Goal: Communication & Community: Answer question/provide support

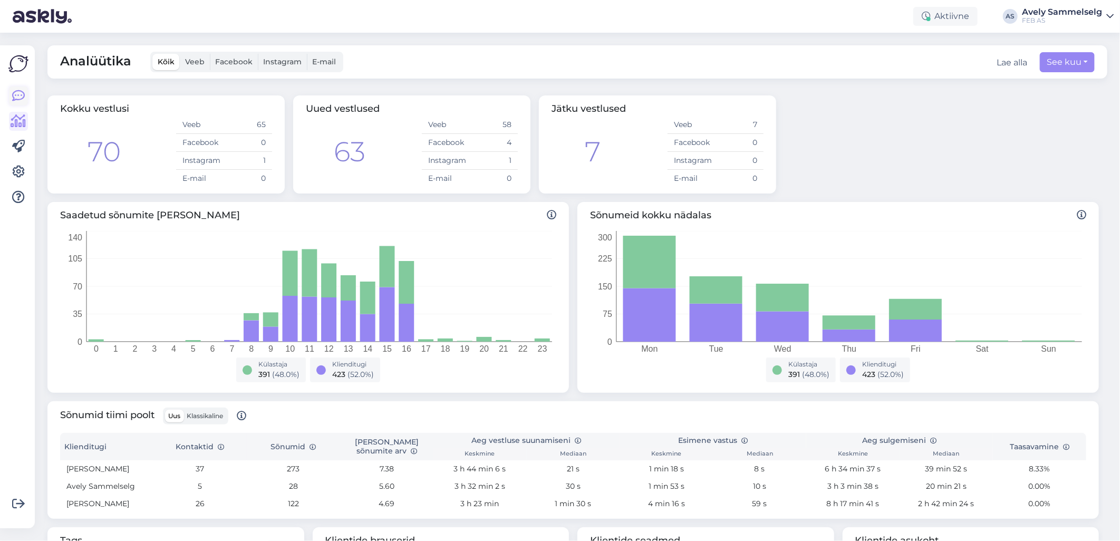
click at [13, 97] on icon at bounding box center [18, 96] width 13 height 13
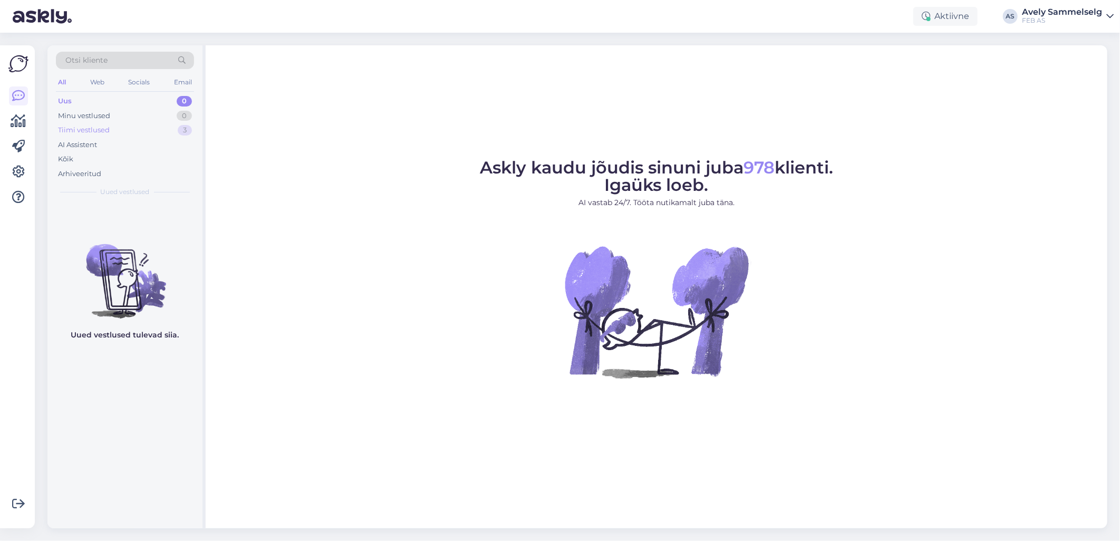
click at [120, 131] on div "Tiimi vestlused 3" at bounding box center [125, 130] width 138 height 15
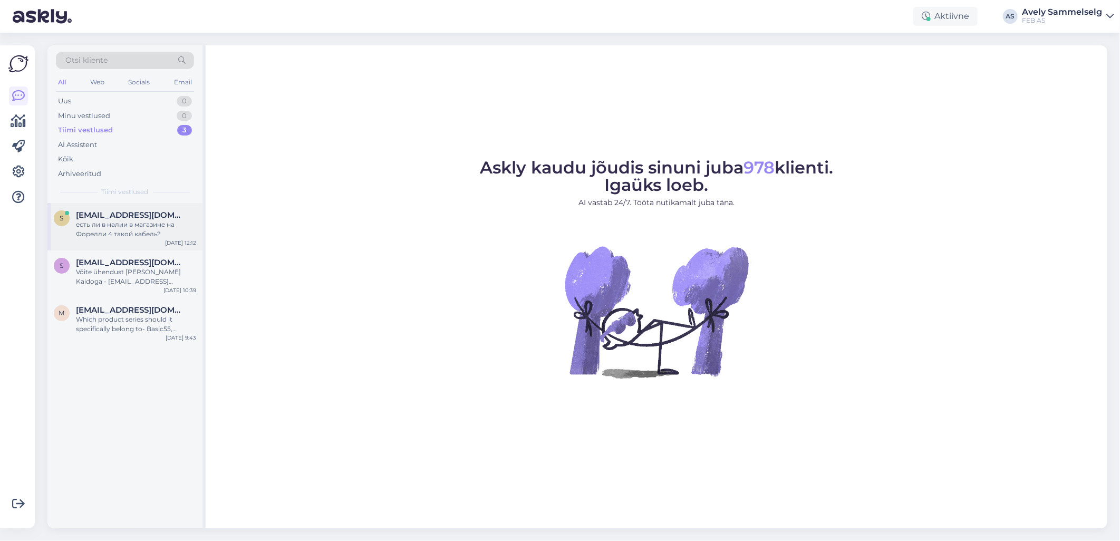
click at [116, 218] on span "[EMAIL_ADDRESS][DOMAIN_NAME]" at bounding box center [131, 214] width 110 height 9
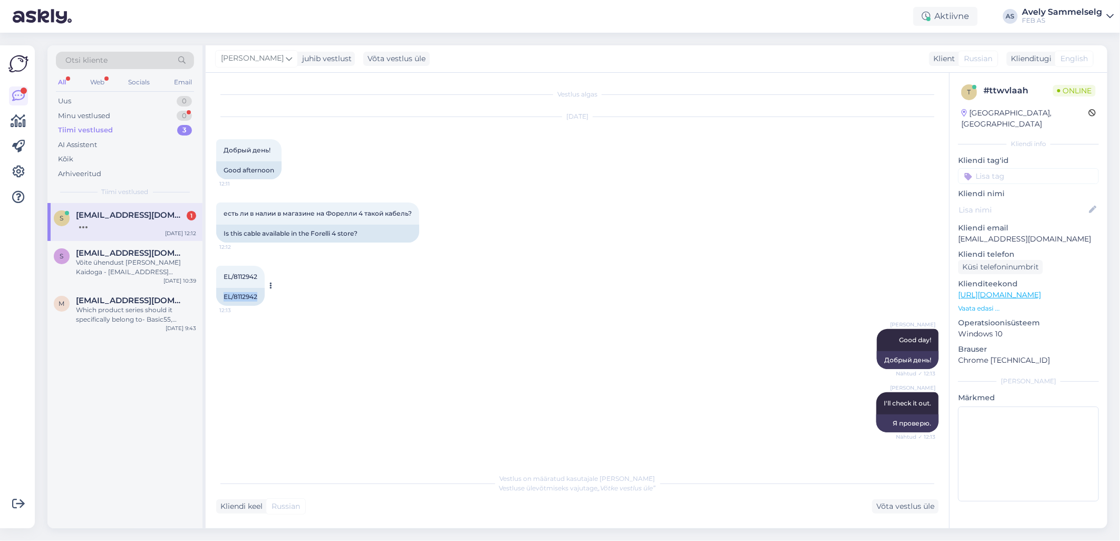
drag, startPoint x: 257, startPoint y: 296, endPoint x: 224, endPoint y: 296, distance: 33.2
click at [224, 296] on div "EL/8112942" at bounding box center [240, 297] width 49 height 18
copy div "EL/8112942"
click at [142, 234] on div "s [EMAIL_ADDRESS][DOMAIN_NAME] 1 I'll check it out. [DATE] 12:12" at bounding box center [124, 222] width 155 height 38
click at [883, 507] on div "Võta vestlus üle" at bounding box center [905, 506] width 66 height 14
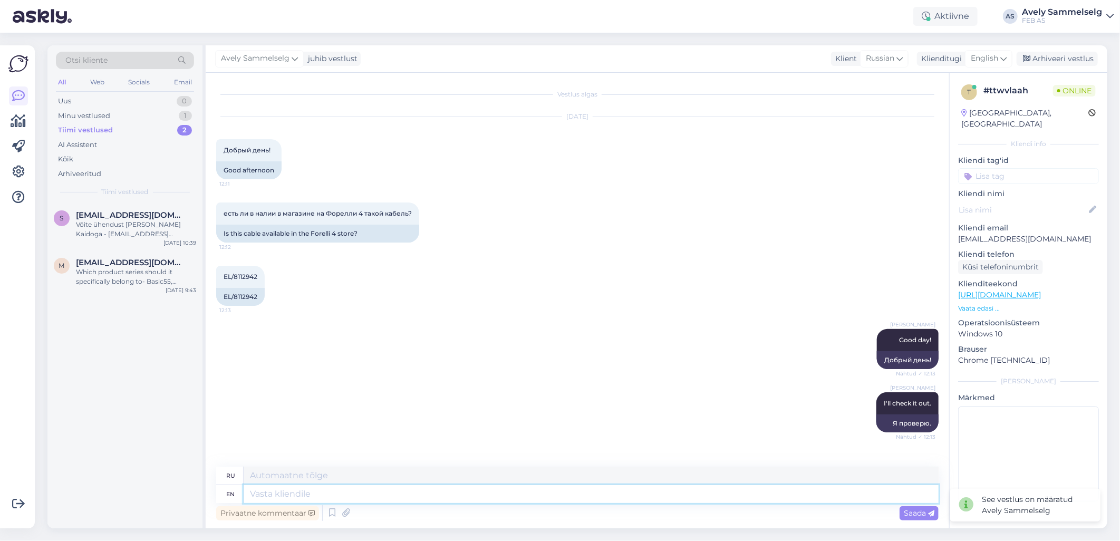
click at [587, 492] on textarea at bounding box center [591, 494] width 695 height 18
type textarea "Forelli"
type textarea "Форелли"
type textarea "Forelli"
type textarea "Форелли к"
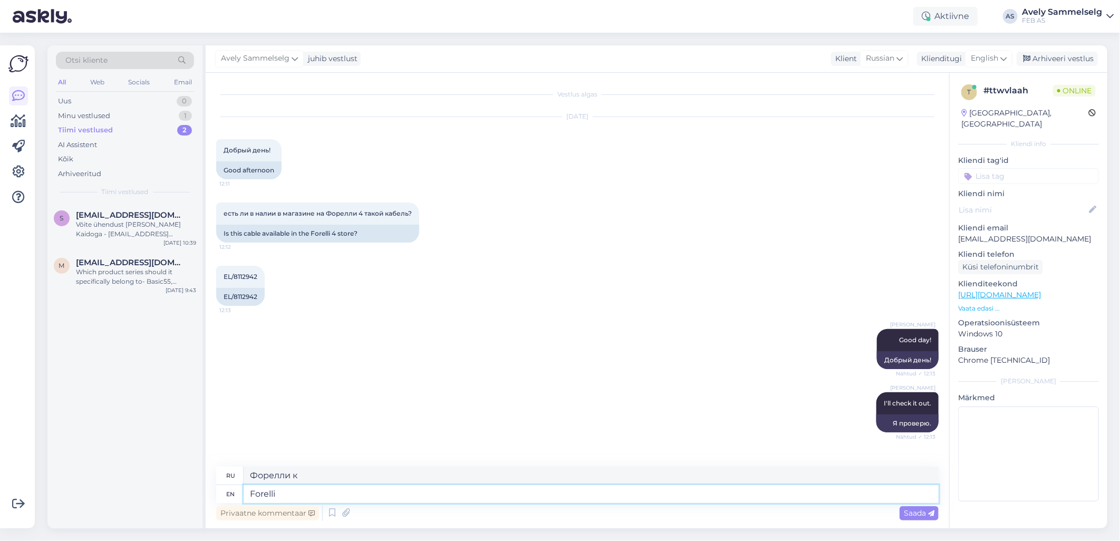
type textarea "Forelli"
type textarea "Форелли"
type textarea "Forellis"
type textarea "[PERSON_NAME]"
type textarea "Forellis on"
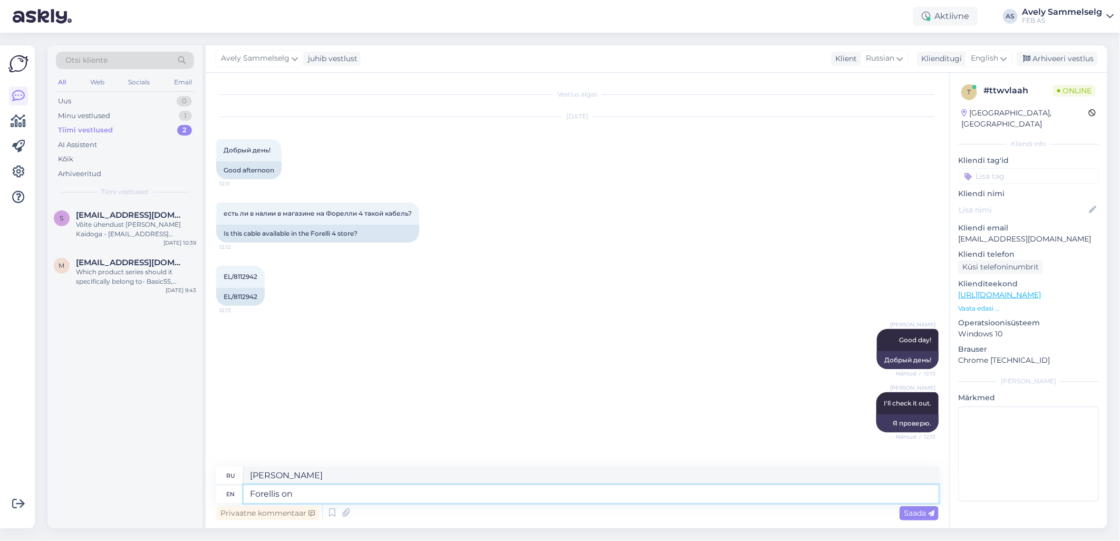
type textarea "Форелли на"
type textarea "Fore"
type textarea "[PERSON_NAME]"
type textarea "F"
type textarea "In"
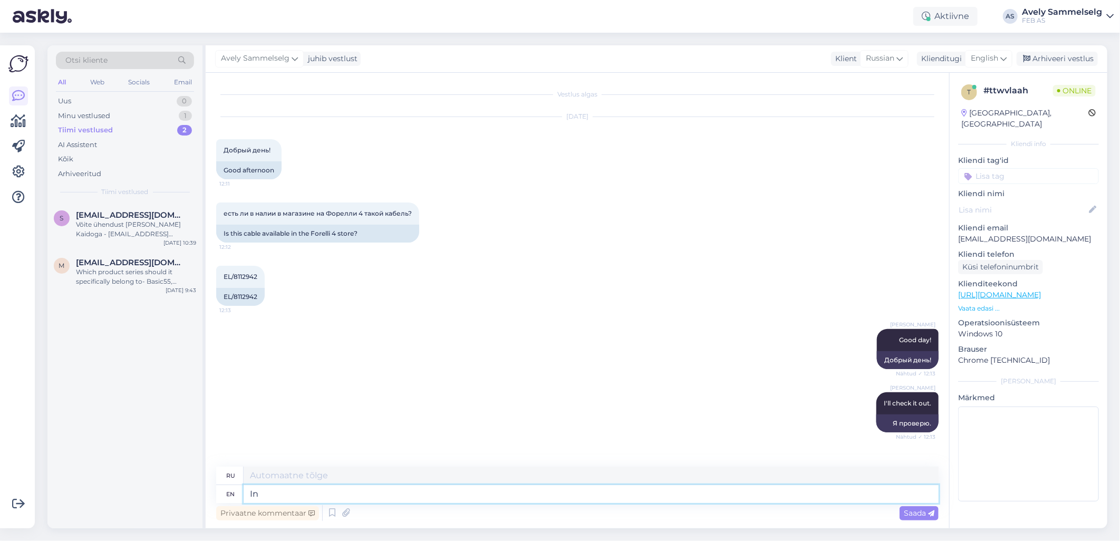
type textarea "В"
type textarea "In FORELLI S"
type textarea "В Форелли"
type textarea "I"
type textarea "В"
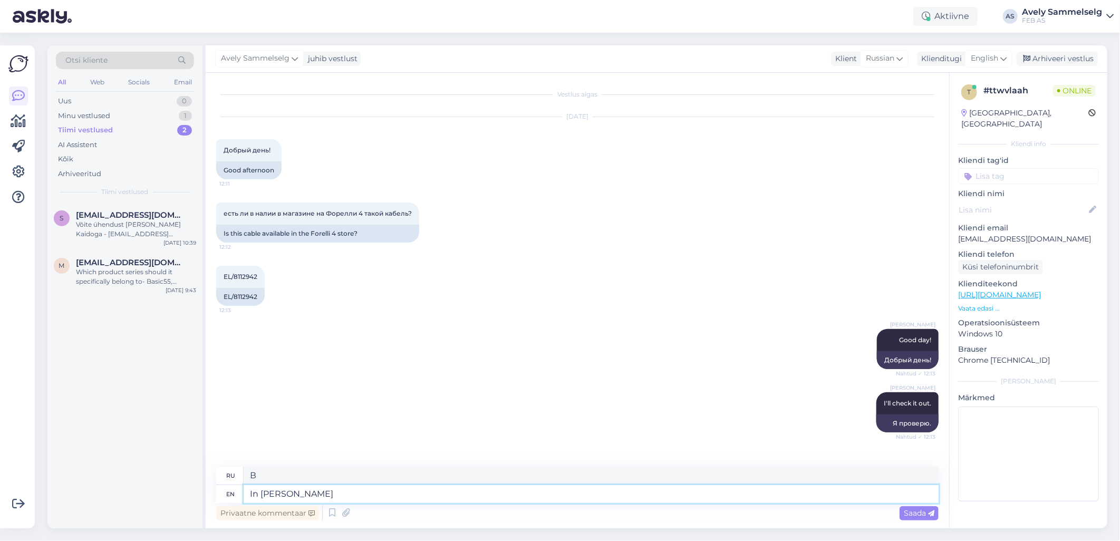
type textarea "In Forelli"
type textarea "В Форелли"
type textarea "In Forelli store"
type textarea "В магазине Forelli"
type textarea "In Forelli store we ha"
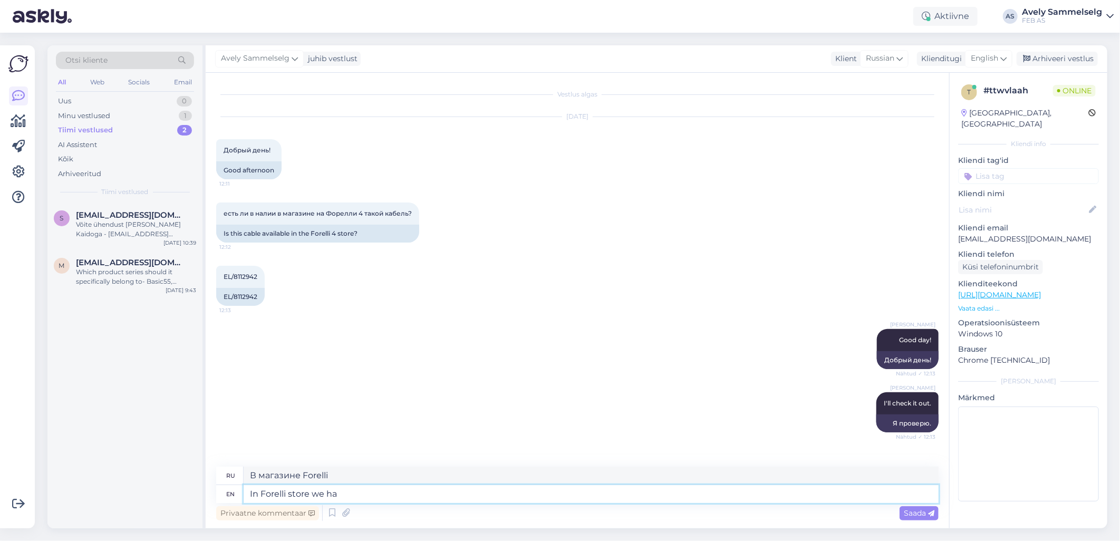
type textarea "В магазине Forelli мы"
type textarea "In Forelli store we have"
type textarea "В магазине Forelli у нас есть"
type textarea "In Forelli store we have 7"
type textarea "В магазине Forelli у нас есть 7"
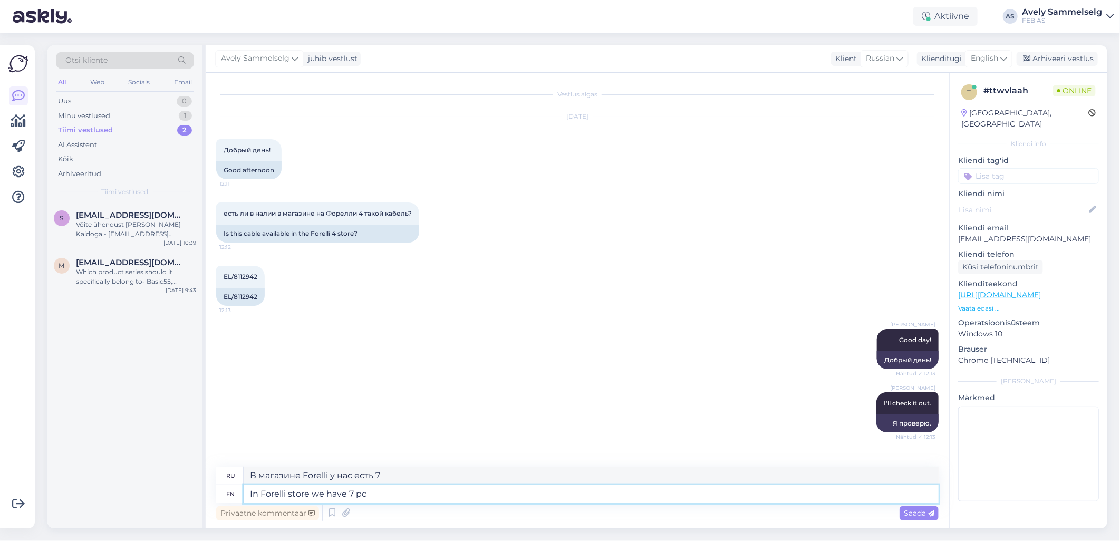
type textarea "In Forelli store we have 7 pcs"
type textarea "В магазине Forelli у нас есть 7 шт."
type textarea "In Forelli store we have 7 pcs"
click at [921, 517] on span "Saada" at bounding box center [919, 512] width 31 height 9
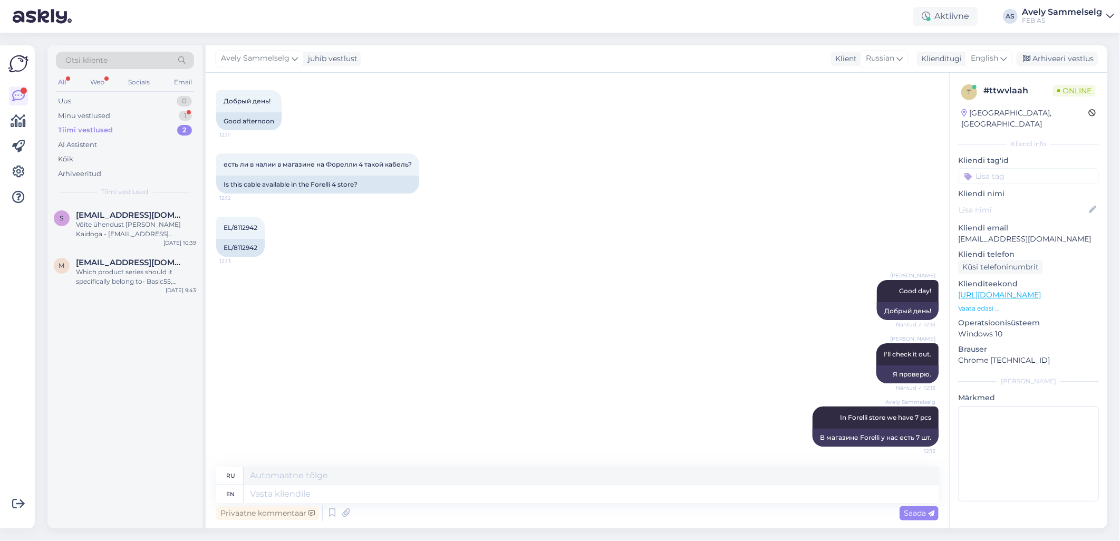
scroll to position [112, 0]
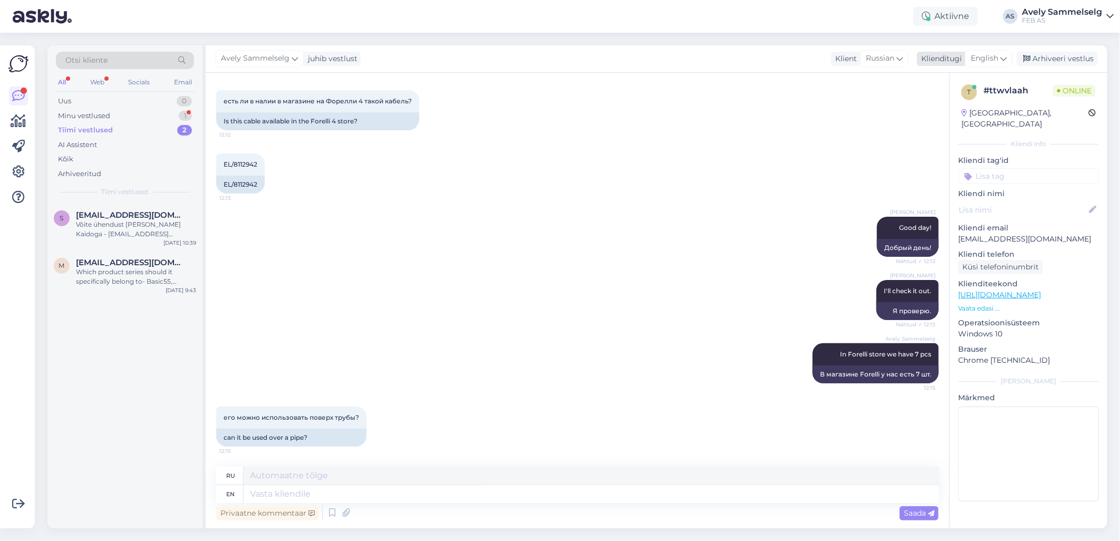
click at [986, 55] on span "English" at bounding box center [984, 59] width 27 height 12
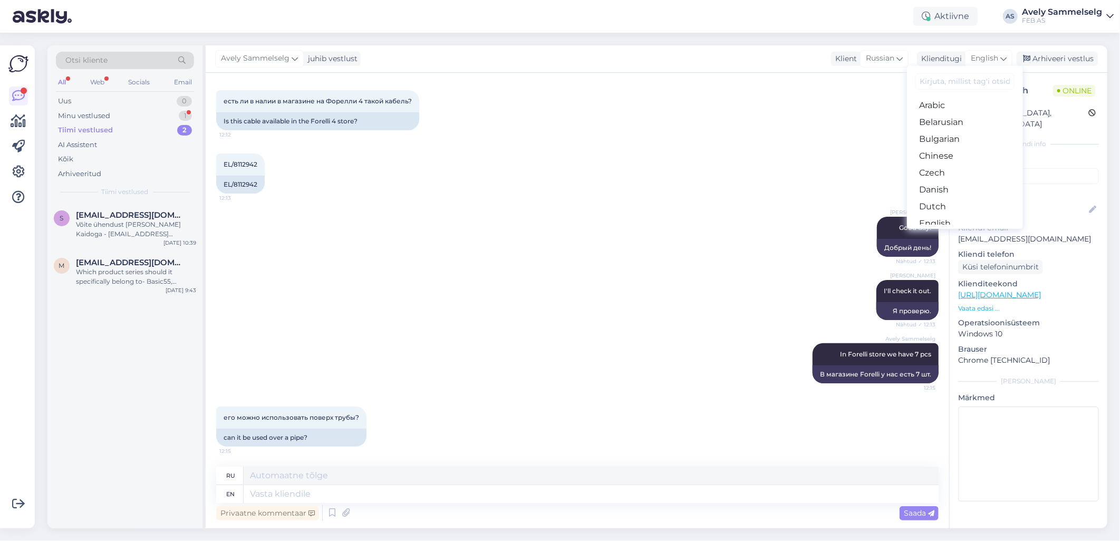
click at [786, 37] on div "Otsi kliente All Web Socials Email Uus 0 Minu vestlused 1 Tiimi vestlused 2 AI …" at bounding box center [580, 287] width 1079 height 508
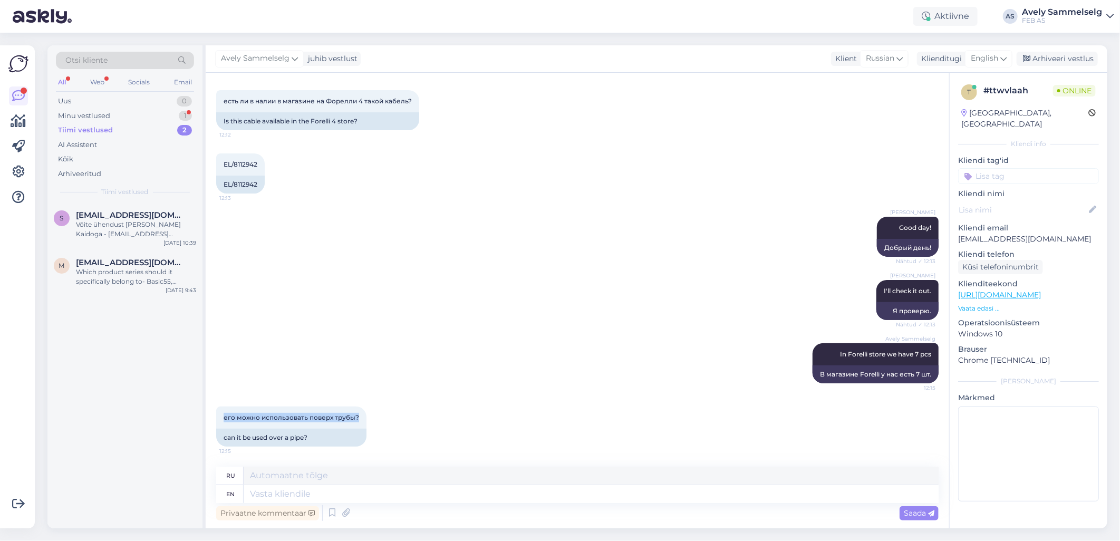
drag, startPoint x: 358, startPoint y: 416, endPoint x: 205, endPoint y: 423, distance: 153.1
click at [206, 423] on div "Vestlus algas [DATE] Добрый день! 12:11 Good afternoon есть ли в налии в магази…" at bounding box center [578, 301] width 744 height 456
copy span "его можно использовать поверх трубы?"
click at [990, 304] on p "Vaata edasi ..." at bounding box center [1028, 308] width 141 height 9
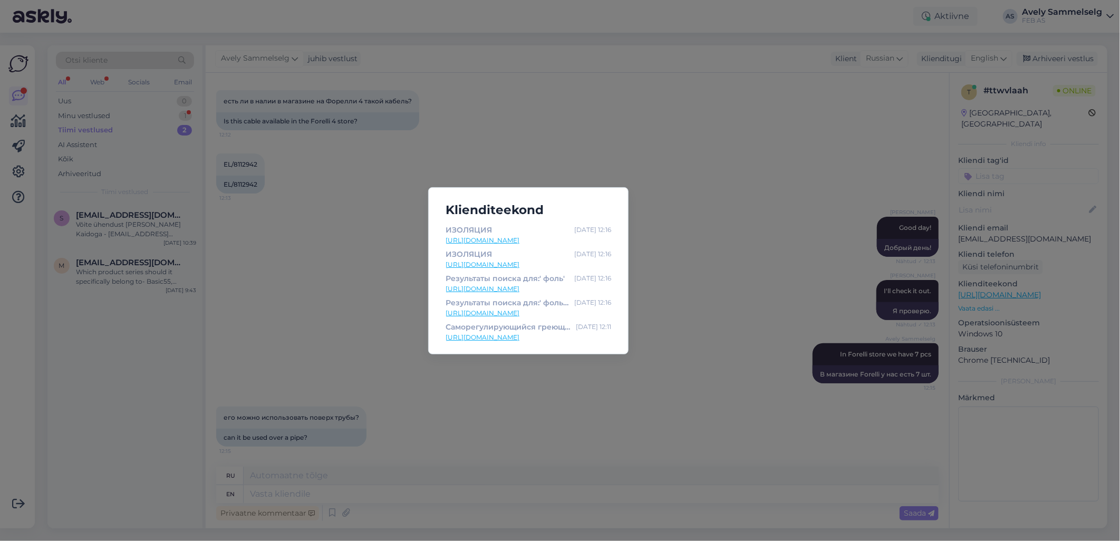
click at [261, 161] on div "Klienditeekond ИЗОЛЯЦИЯ [DATE] 12:16 [URL][DOMAIN_NAME] ИЗОЛЯЦИЯ [DATE] 12:16 […" at bounding box center [560, 270] width 1120 height 541
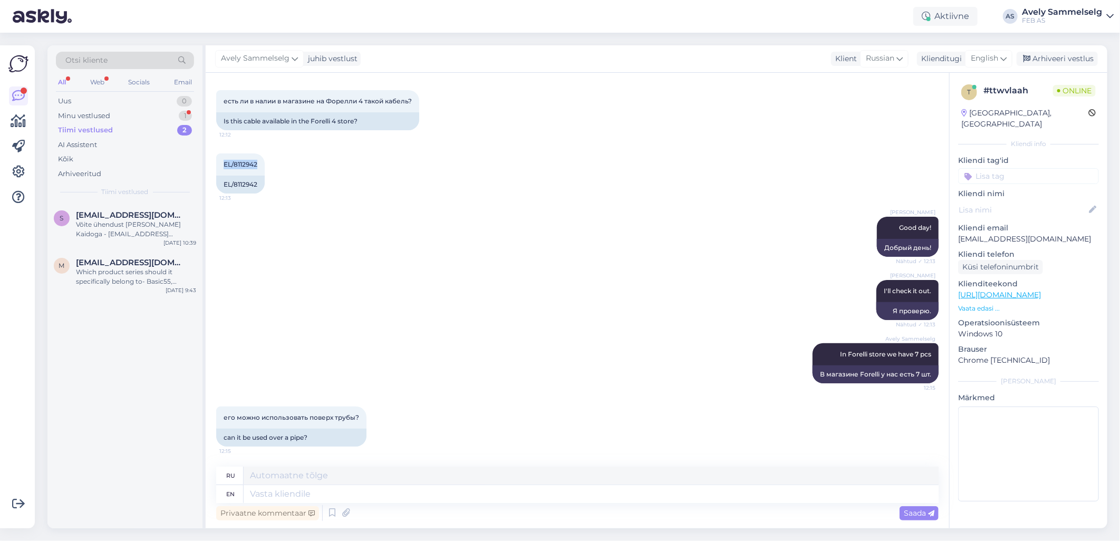
drag, startPoint x: 261, startPoint y: 163, endPoint x: 214, endPoint y: 162, distance: 46.4
click at [214, 162] on div "Vestlus algas [DATE] Добрый день! 12:11 Good afternoon есть ли в налии в магази…" at bounding box center [578, 301] width 744 height 456
copy span "EL/8112942"
click at [400, 493] on textarea at bounding box center [591, 494] width 695 height 18
paste textarea "it can be placed both on top of the pipe and inside the pipe"
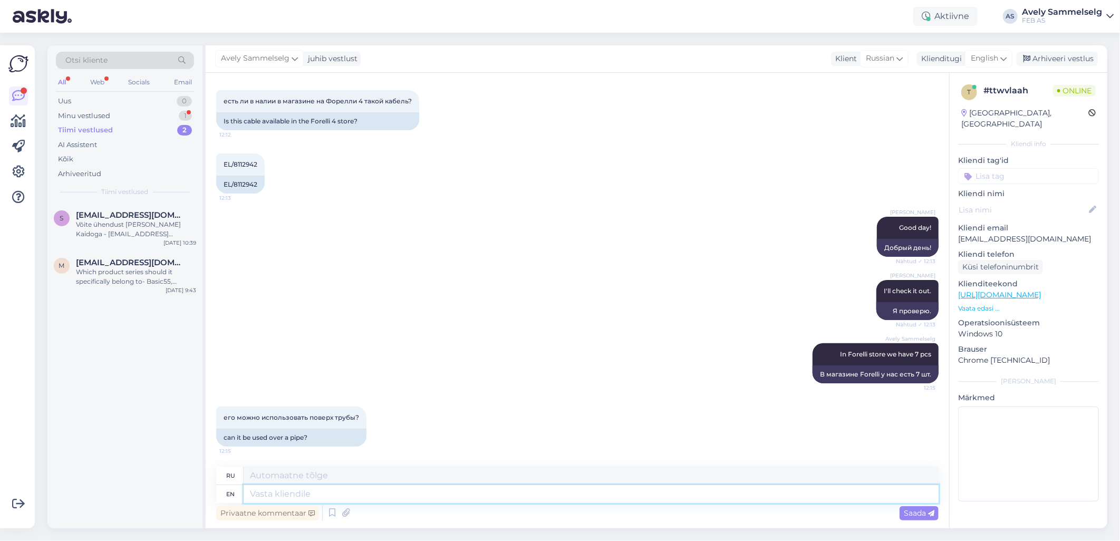
type textarea "it can be placed both on top of the pipe and inside the pipe"
type textarea "его можно разместить как на трубе, так и внутри трубы"
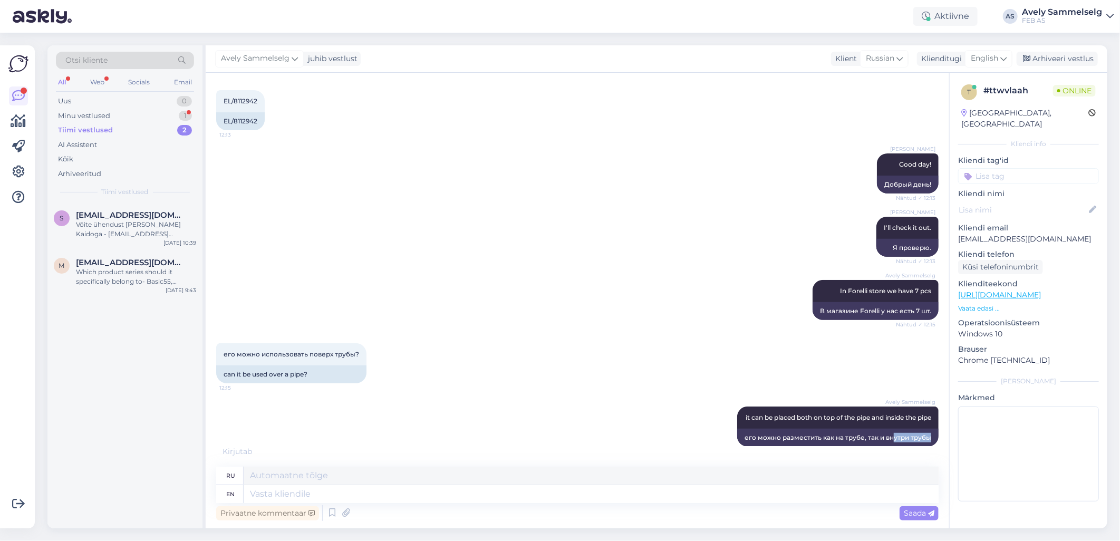
scroll to position [187, 0]
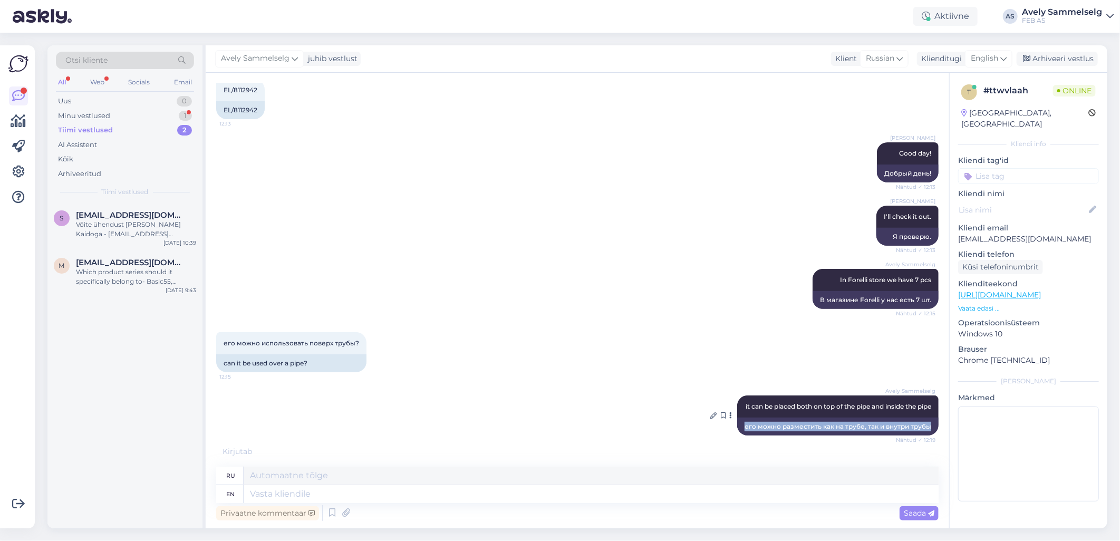
drag, startPoint x: 925, startPoint y: 438, endPoint x: 737, endPoint y: 429, distance: 187.9
click at [737, 429] on div "его можно разместить как на трубе, так и внутри трубы" at bounding box center [837, 427] width 201 height 18
copy div "его можно разместить как на трубе, так и внутри трубы"
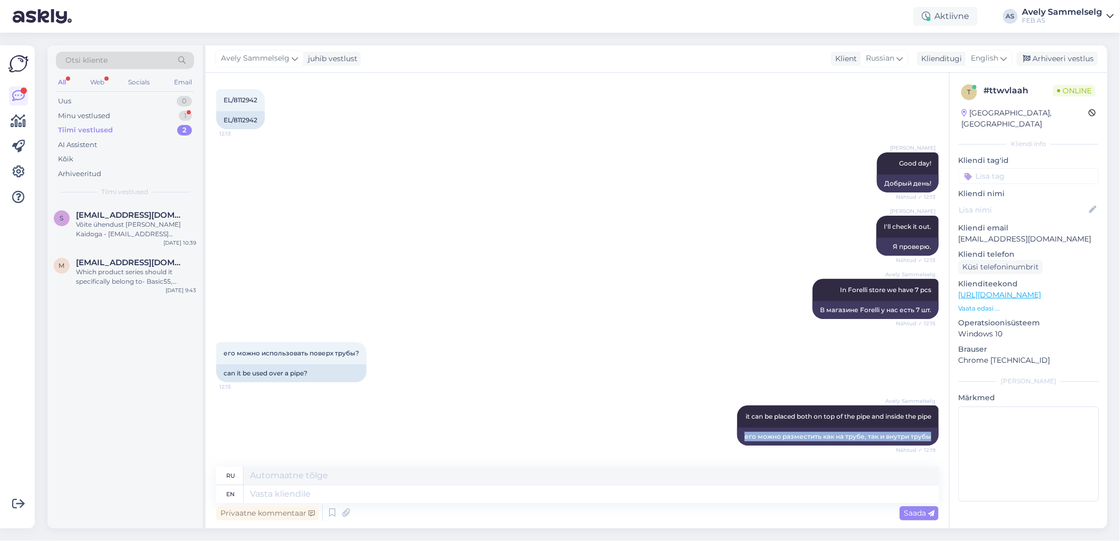
scroll to position [176, 0]
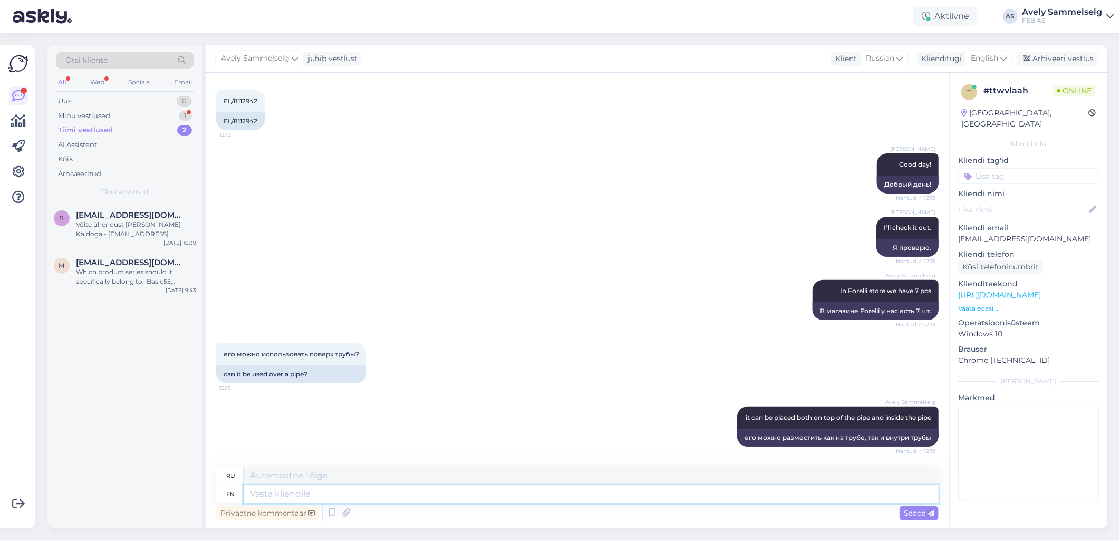
click at [389, 494] on textarea at bounding box center [591, 494] width 695 height 18
click at [65, 112] on div "Minu vestlused" at bounding box center [84, 116] width 52 height 11
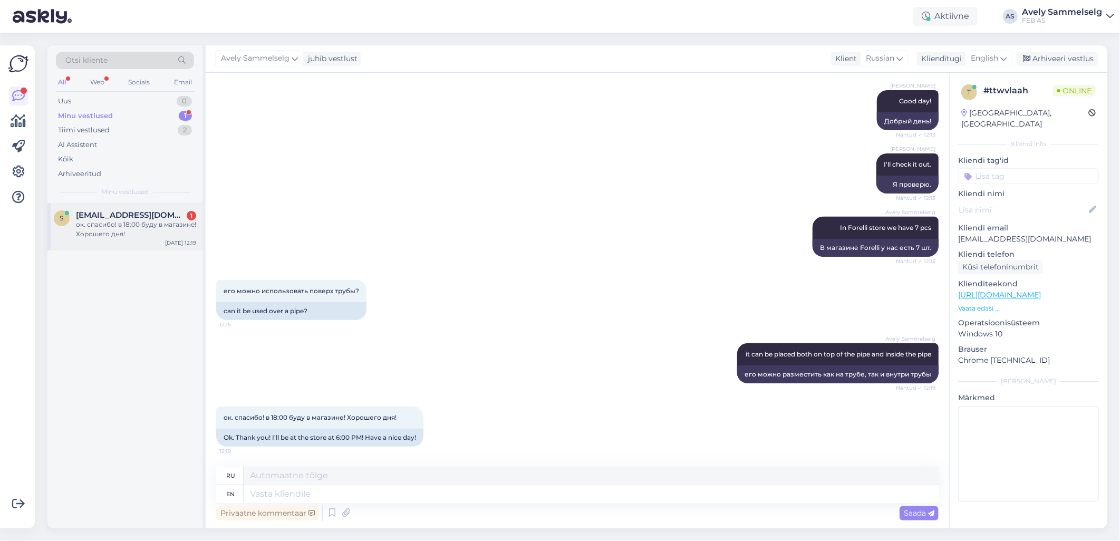
click at [98, 220] on div "ок. спасибо! в 18:00 буду в магазине! Хорошего дня!" at bounding box center [136, 229] width 120 height 19
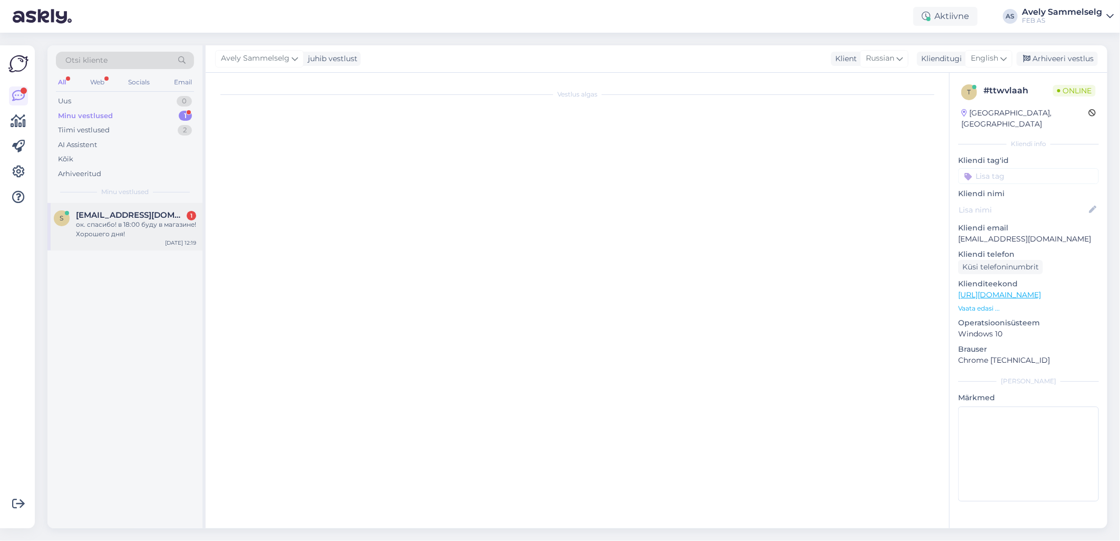
scroll to position [239, 0]
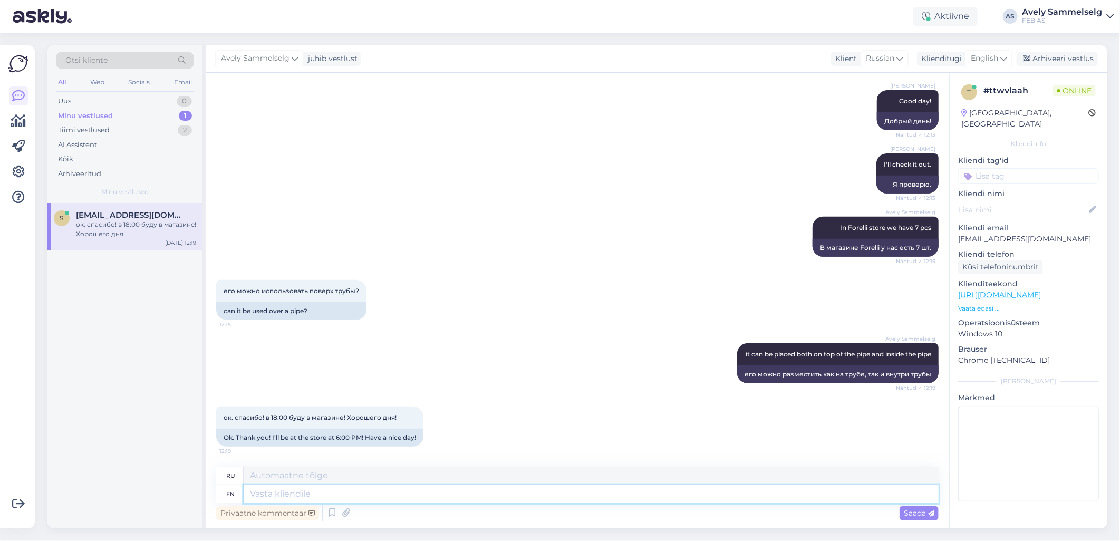
click at [336, 493] on textarea at bounding box center [591, 494] width 695 height 18
paste textarea "If you wish, you can purchase the product from the online store and it will be …"
type textarea "If you wish, you can purchase the product from the online store and it will be …"
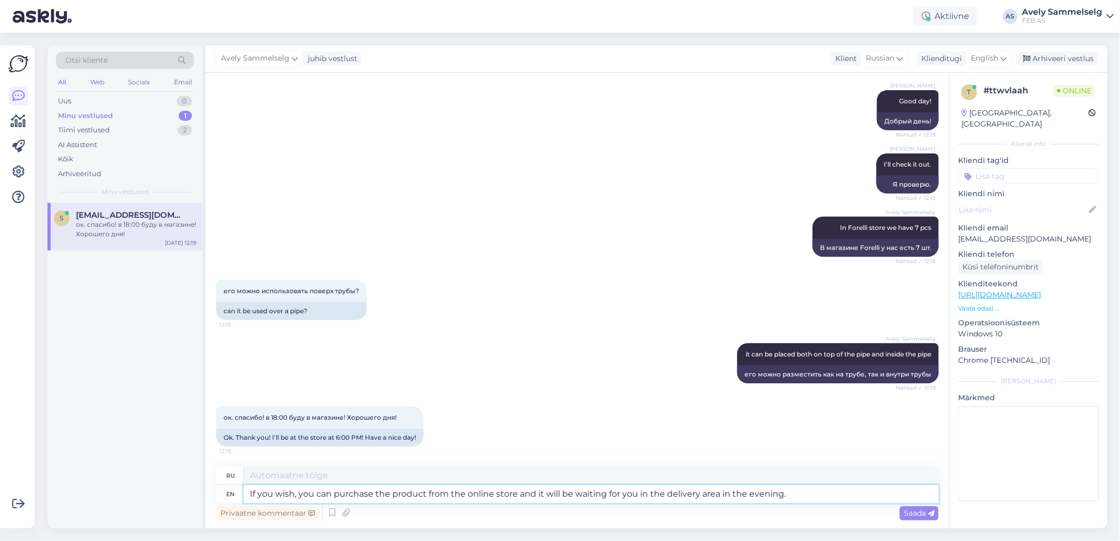
type textarea "При желании вы можете приобрести товар в интернет-магазине, и вечером он будет …"
type textarea "If you wish, you can purchase the product from the online store and it will be …"
type textarea "При желании вы можете приобрести товар в интернет-магазине, и он будет ждать ва…"
type textarea "If you wish, you can purchase the product from the online store and it will be …"
type textarea "При желании вы можете приобрести товар в интернет-магазине, и он будет ждать ва…"
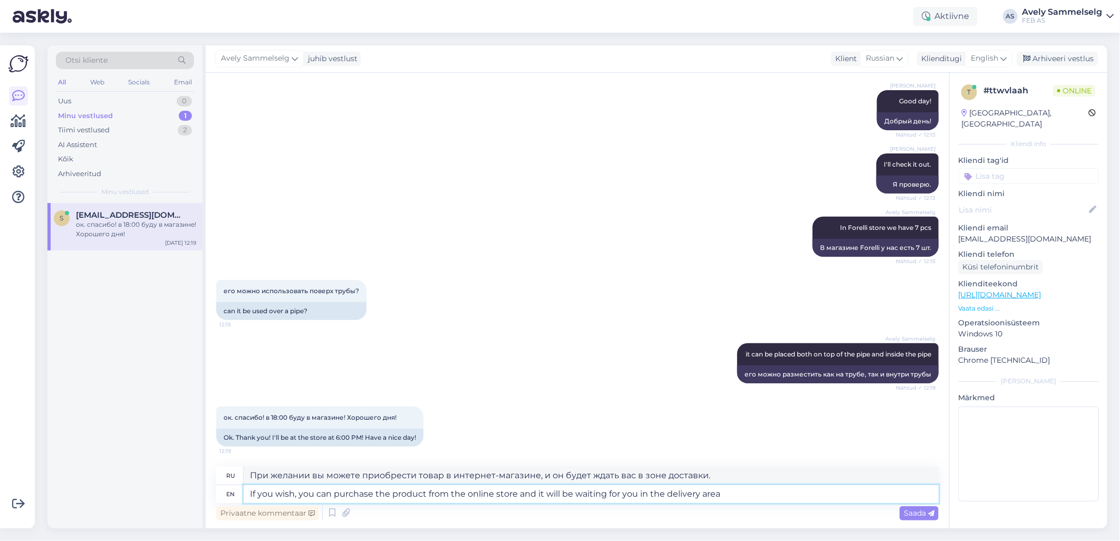
drag, startPoint x: 730, startPoint y: 497, endPoint x: 516, endPoint y: 496, distance: 214.1
click at [516, 496] on textarea "If you wish, you can purchase the product from the online store and it will be …" at bounding box center [591, 494] width 695 height 18
type textarea "If you wish, you can purchase the product from the online store."
type textarea "При желании вы можете приобрести товар в интернет-магазине."
type textarea "If you wish, you can purchase the product from the online store."
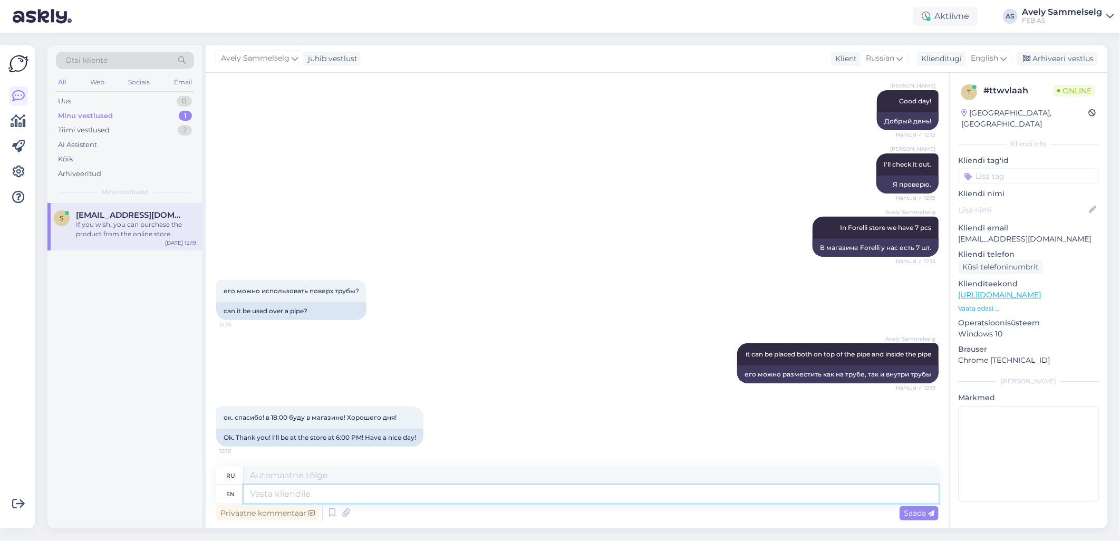
scroll to position [321, 0]
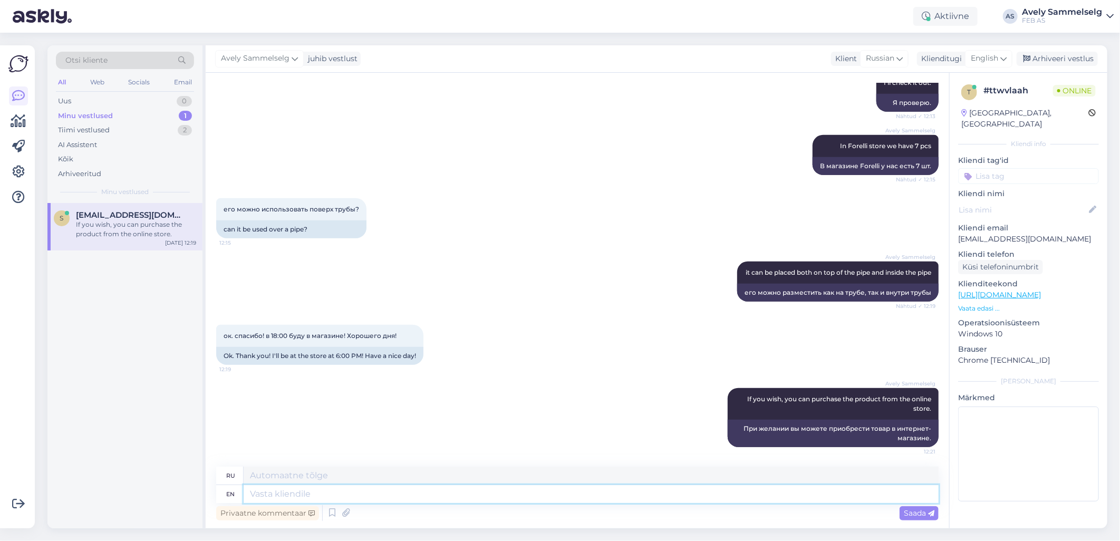
paste textarea "If I can't be of any further help at the moment, I hope you have a nice day."
type textarea "If I can't be of any further help at the moment, I hope you have a nice day."
type textarea "Если сейчас я не могу вам ничем помочь, желаю вам хорошего дня."
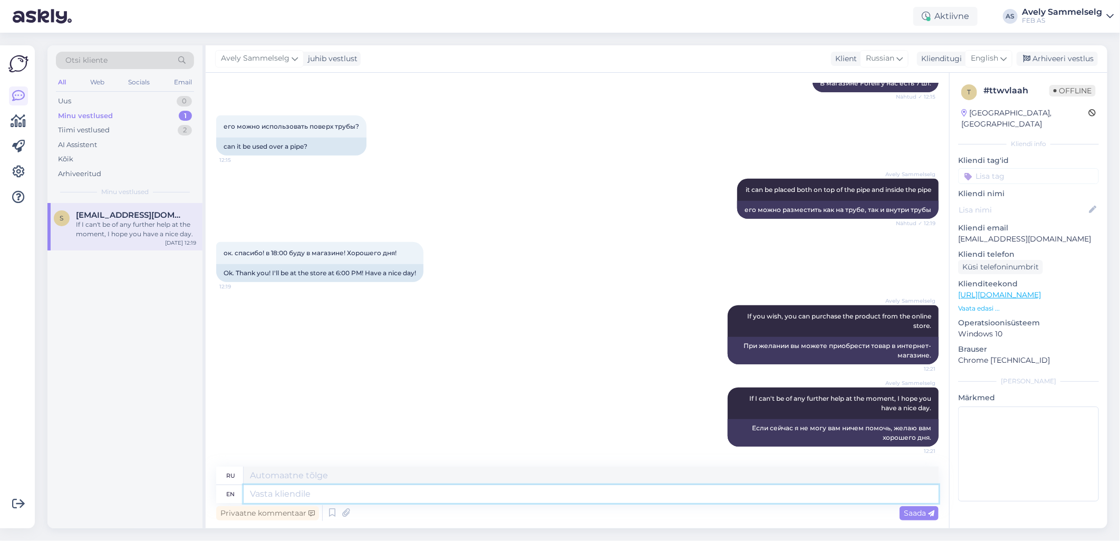
click at [654, 498] on textarea at bounding box center [591, 494] width 695 height 18
click at [1043, 64] on div "Arhiveeri vestlus" at bounding box center [1057, 59] width 81 height 14
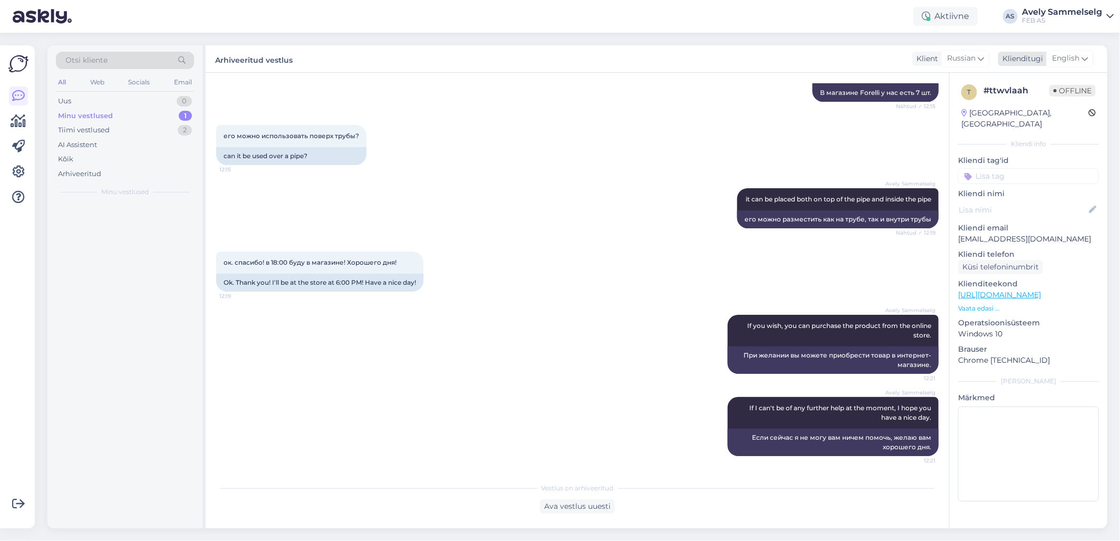
scroll to position [393, 0]
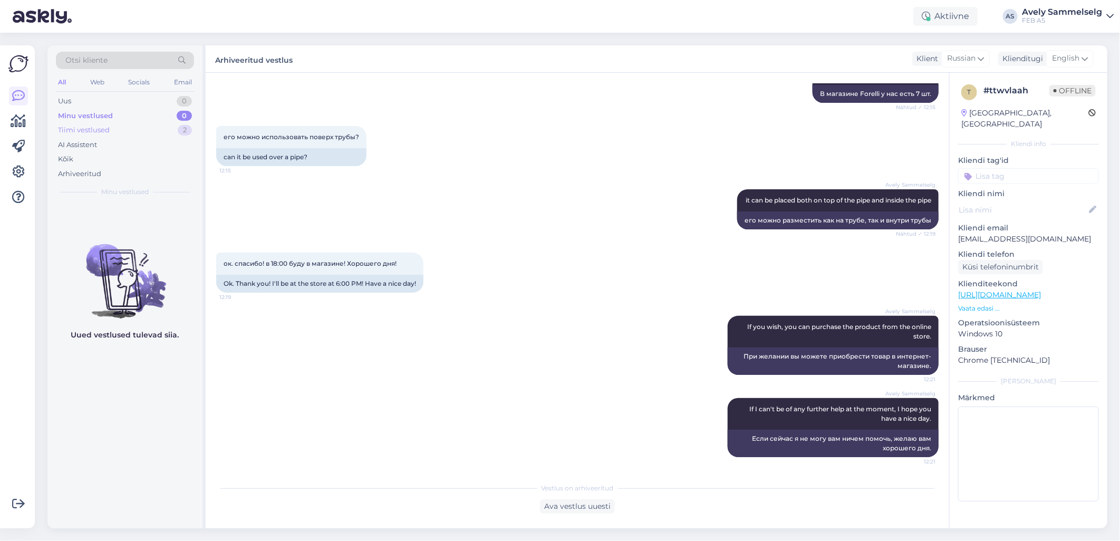
click at [97, 130] on div "Tiimi vestlused" at bounding box center [84, 130] width 52 height 11
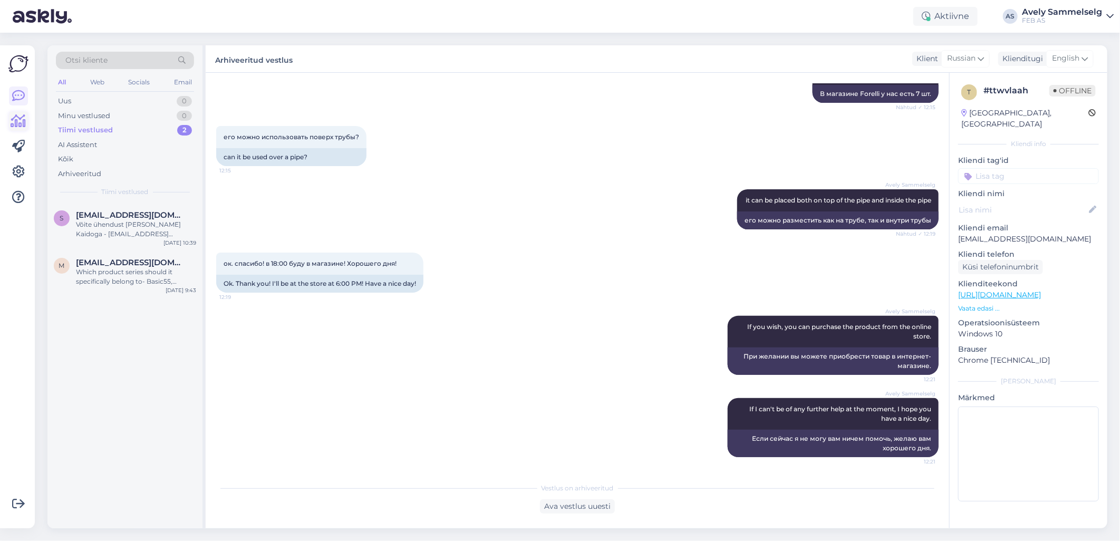
click at [20, 119] on icon at bounding box center [18, 121] width 15 height 13
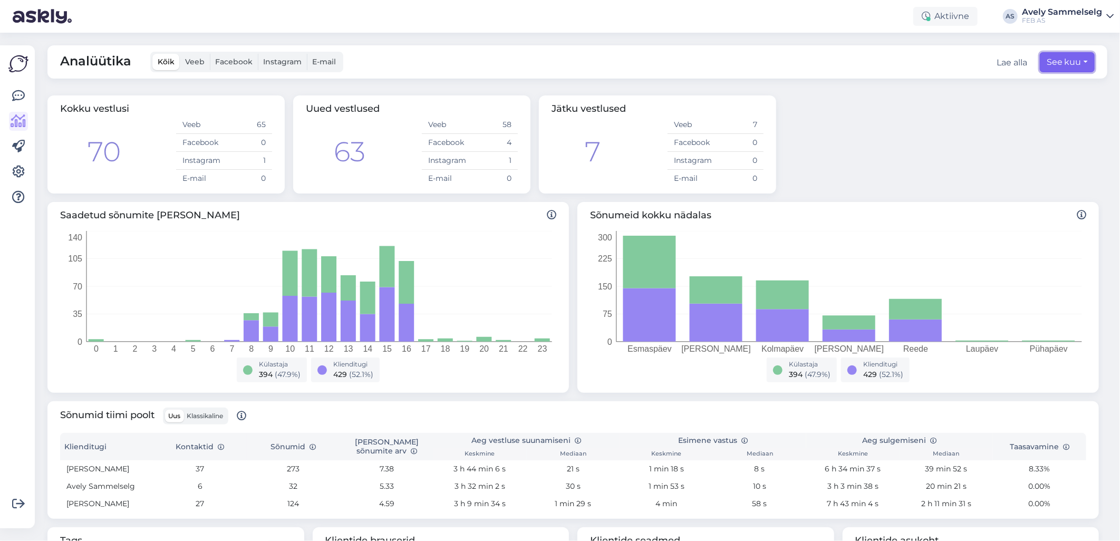
click at [1042, 64] on button "See kuu" at bounding box center [1067, 62] width 55 height 20
select select "8"
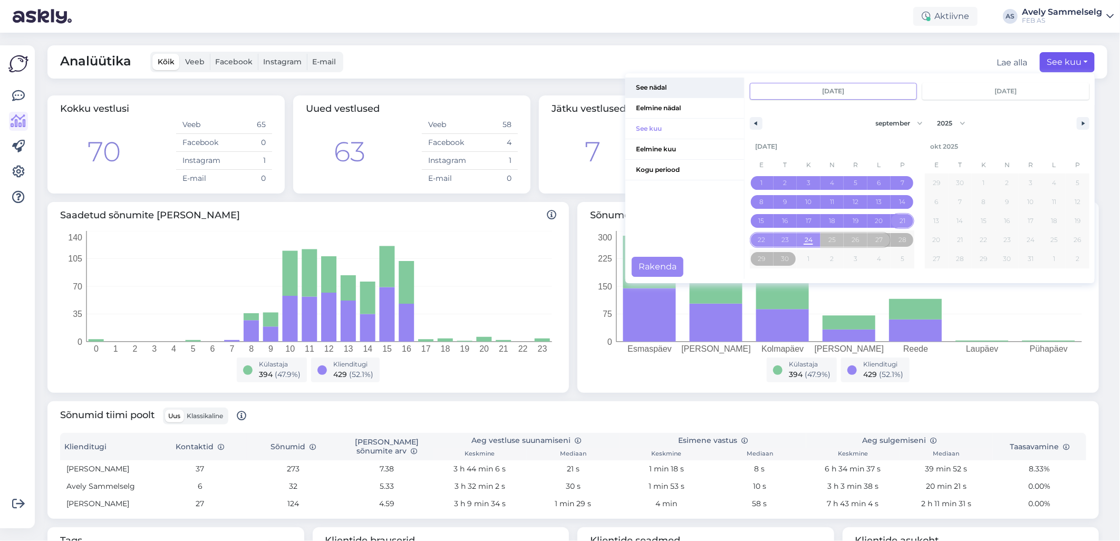
click at [648, 83] on span "See nädal" at bounding box center [684, 88] width 119 height 20
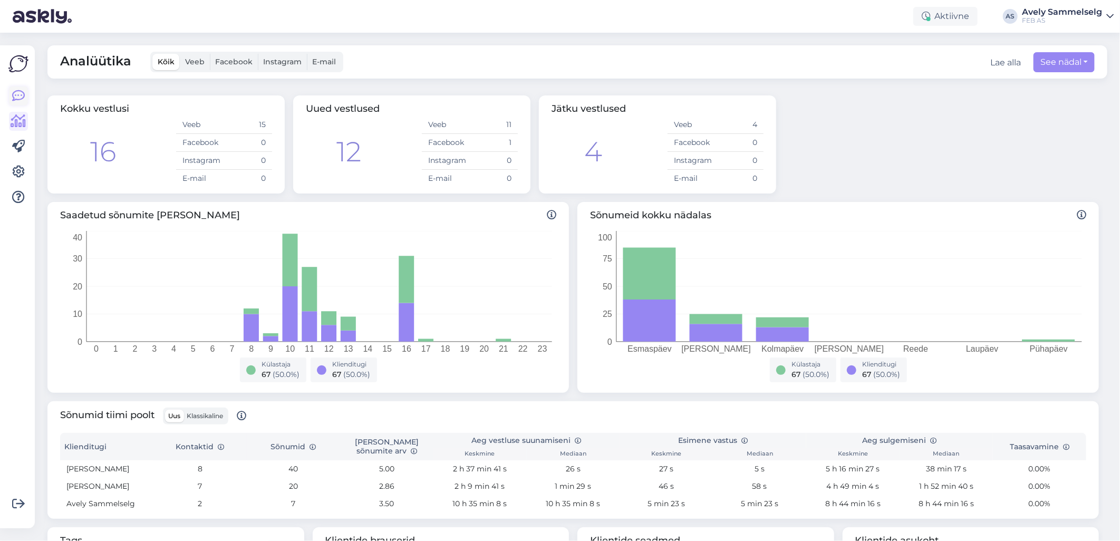
click at [20, 97] on icon at bounding box center [18, 96] width 13 height 13
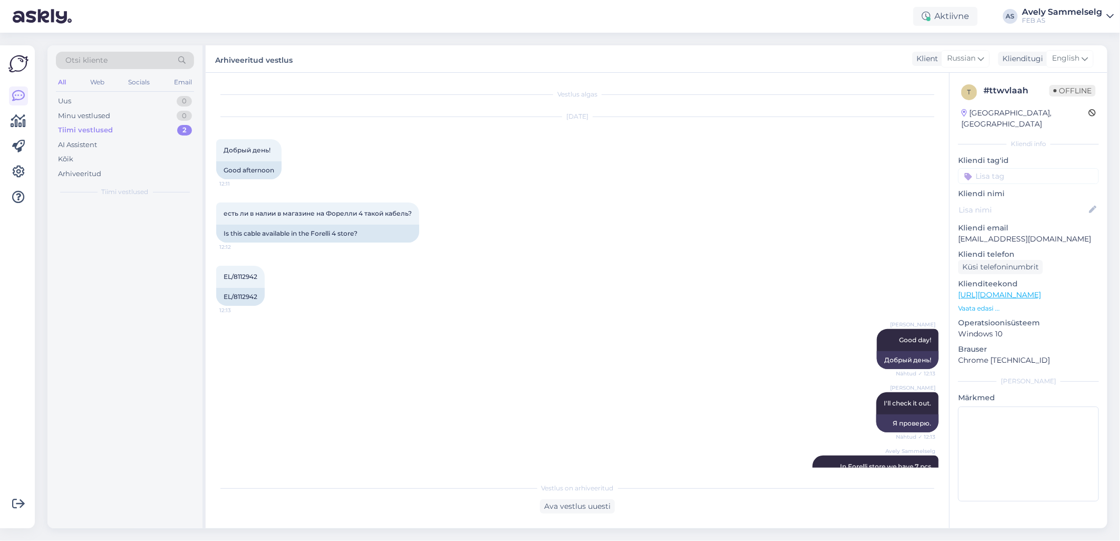
scroll to position [393, 0]
